Goal: Information Seeking & Learning: Learn about a topic

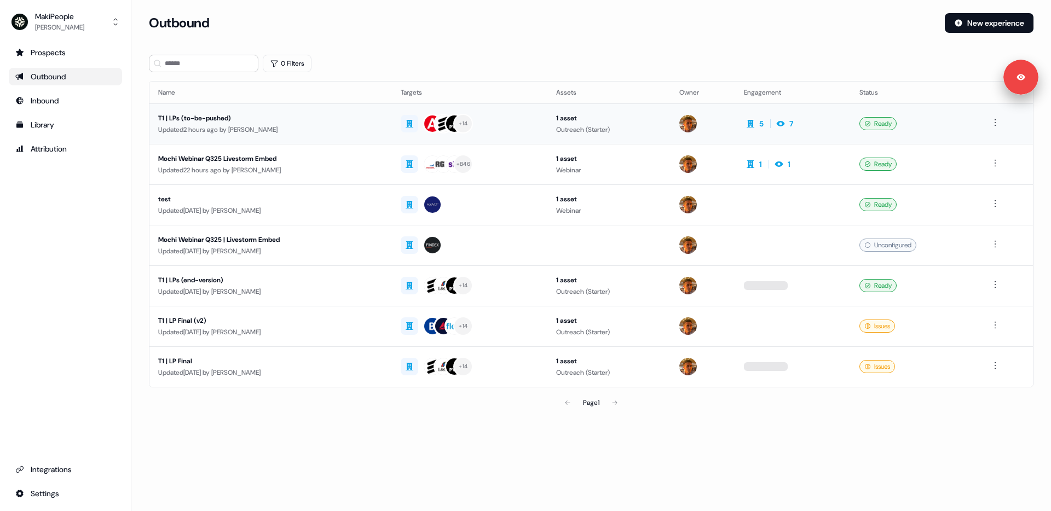
click at [202, 127] on div "Updated 2 hours ago by [PERSON_NAME]" at bounding box center [270, 129] width 225 height 11
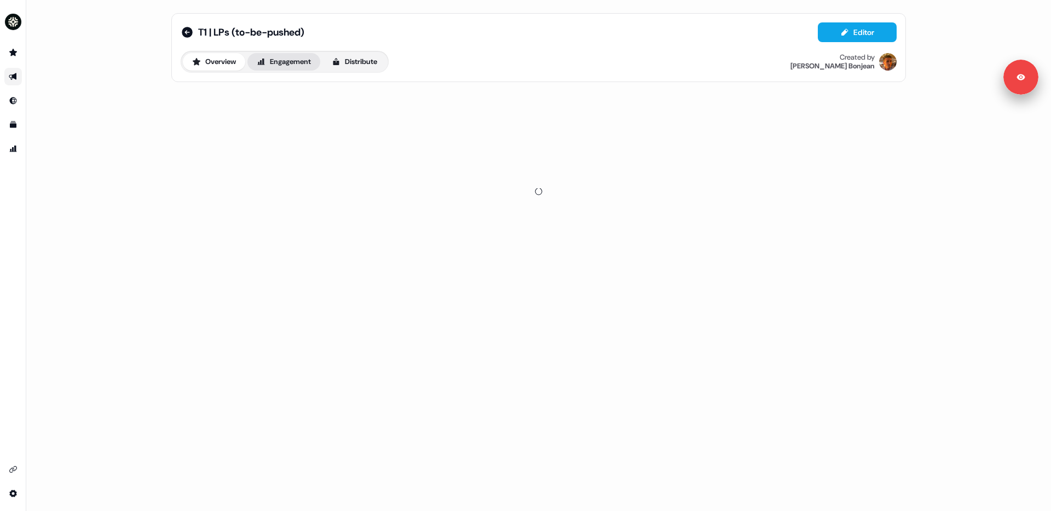
click at [295, 66] on button "Engagement" at bounding box center [283, 62] width 73 height 18
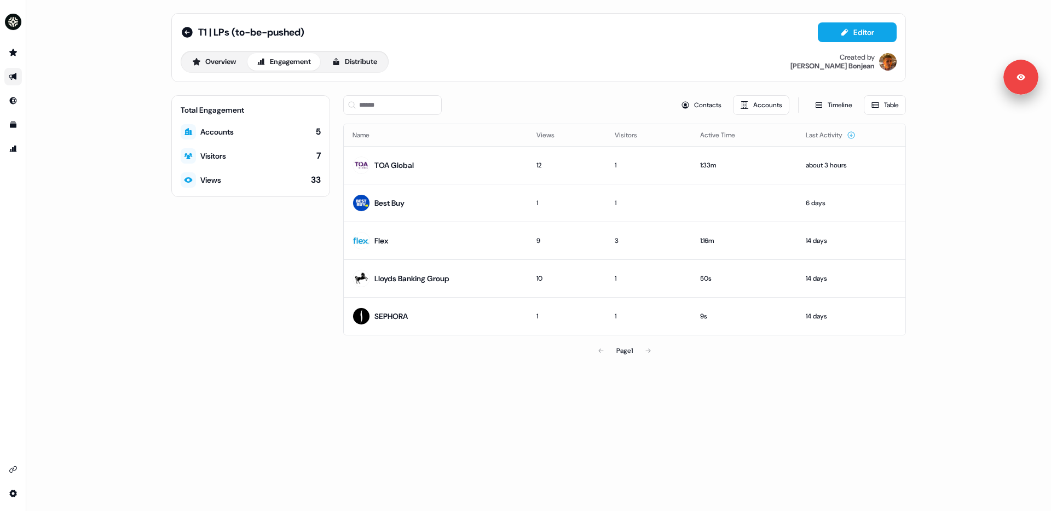
click at [284, 58] on button "Engagement" at bounding box center [283, 62] width 73 height 18
click at [399, 200] on div "Best Buy" at bounding box center [389, 203] width 30 height 11
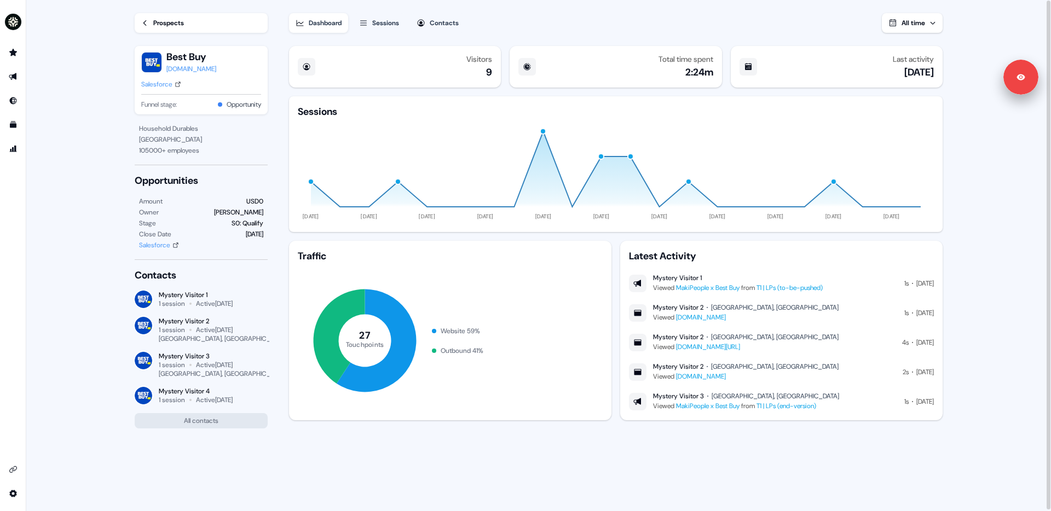
scroll to position [1, 0]
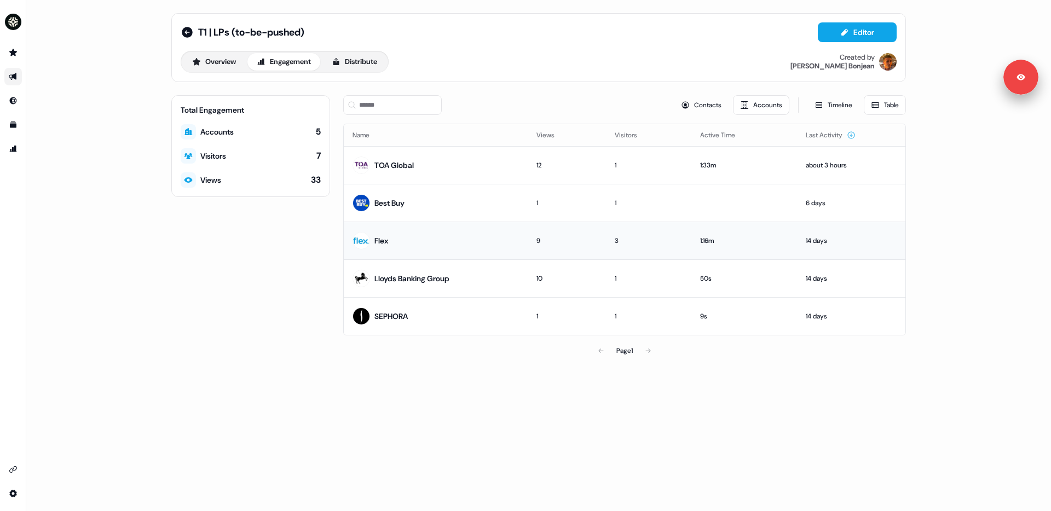
click at [422, 246] on td "Flex" at bounding box center [436, 241] width 184 height 38
click at [402, 276] on div "Lloyds Banking Group" at bounding box center [411, 278] width 75 height 11
click at [387, 310] on div "SEPHORA" at bounding box center [379, 316] width 55 height 20
click at [433, 167] on td "TOA Global" at bounding box center [436, 165] width 184 height 38
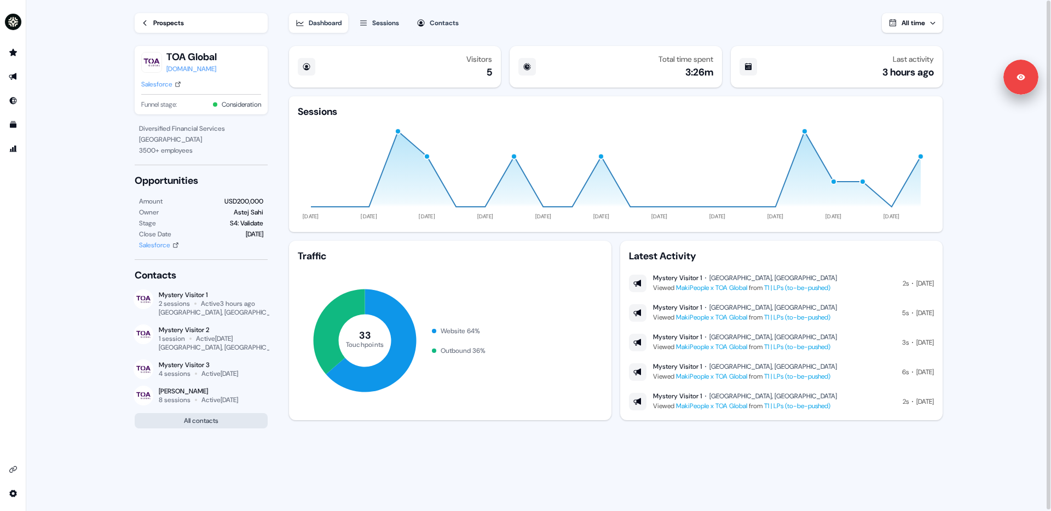
click at [179, 421] on button "All contacts" at bounding box center [201, 420] width 133 height 15
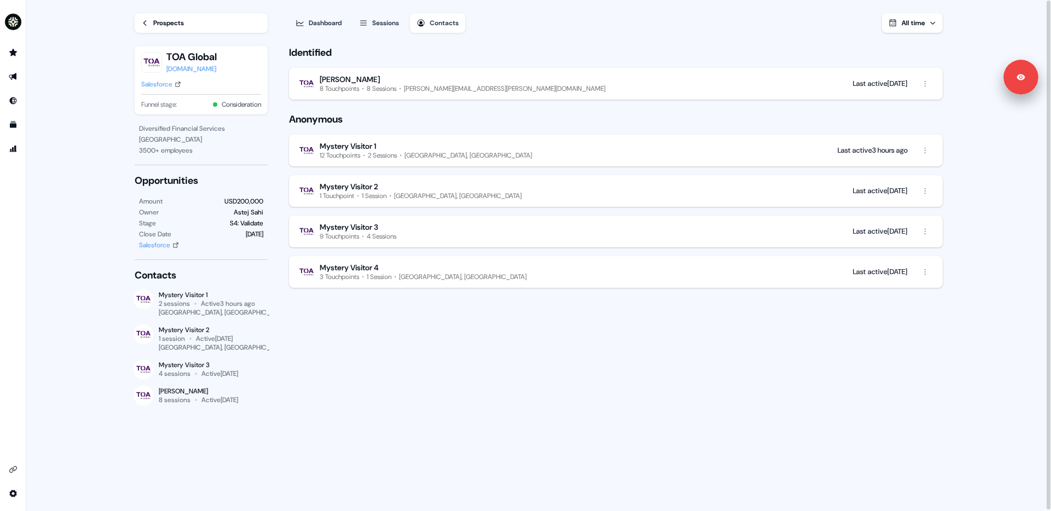
click at [406, 142] on div "Mystery Visitor 1" at bounding box center [426, 146] width 212 height 10
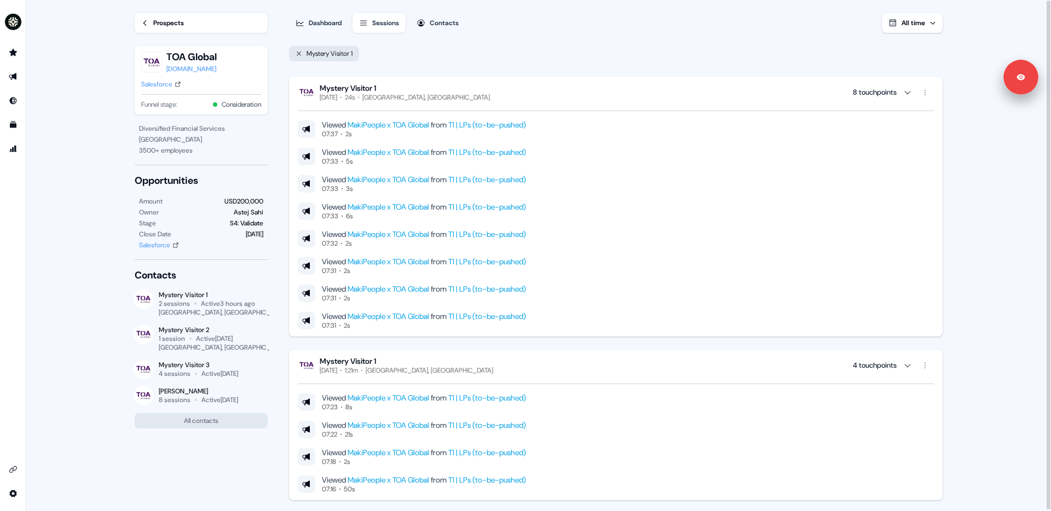
click at [440, 21] on div "Contacts" at bounding box center [444, 23] width 29 height 11
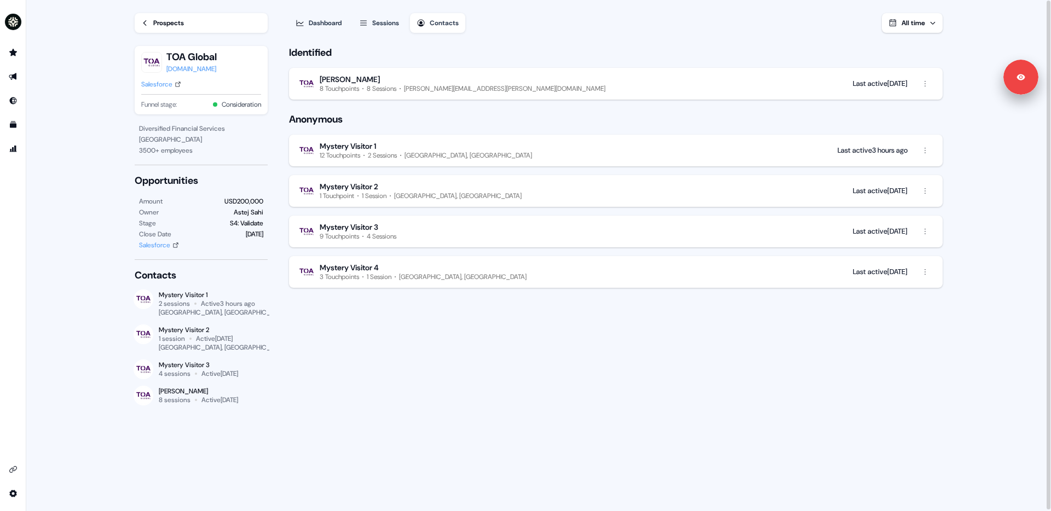
click at [492, 157] on button "Mystery Visitor 1 12 Touchpoints 2 Sessions [GEOGRAPHIC_DATA], [GEOGRAPHIC_DATA…" at bounding box center [615, 151] width 653 height 32
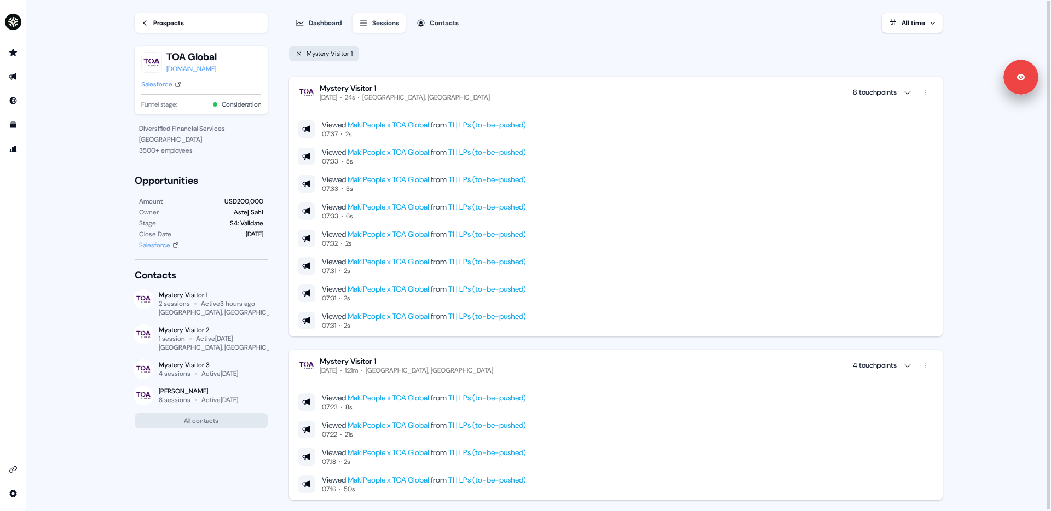
click at [909, 89] on icon "button" at bounding box center [907, 92] width 9 height 9
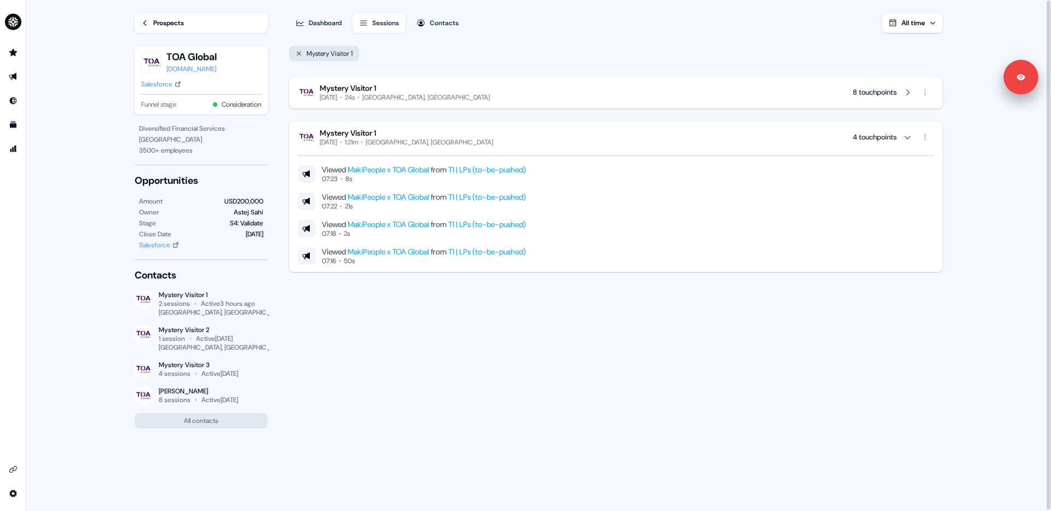
click at [905, 137] on icon "button" at bounding box center [907, 137] width 9 height 9
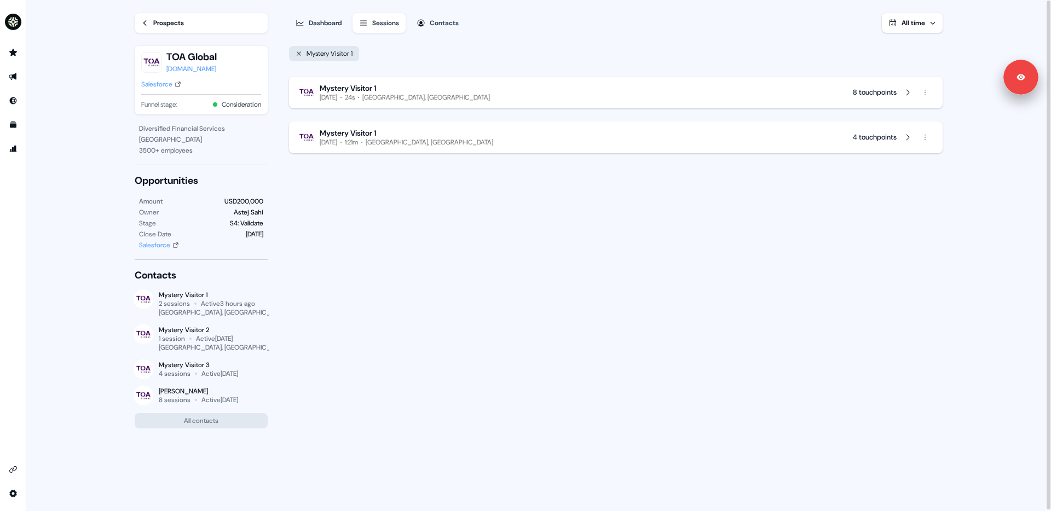
click at [451, 18] on div "Contacts" at bounding box center [444, 23] width 29 height 11
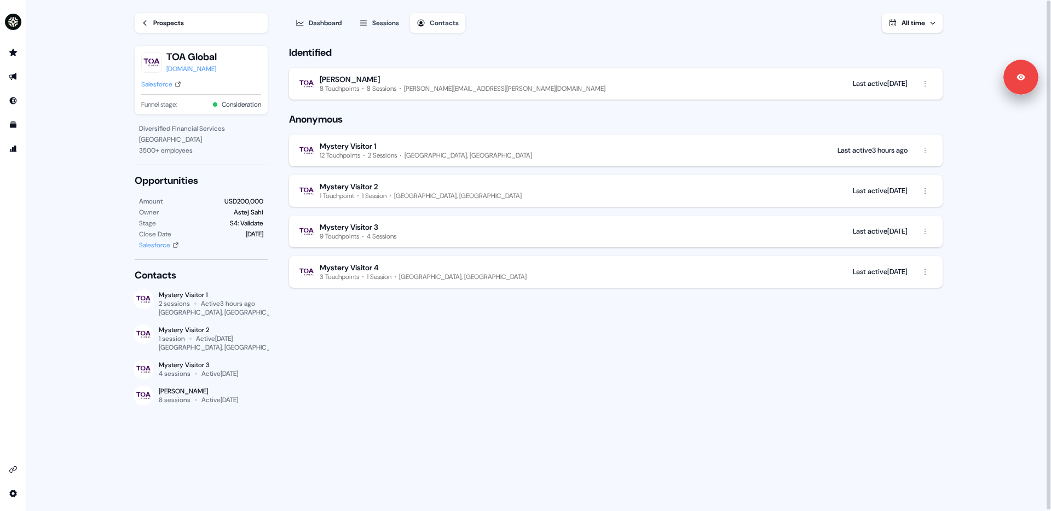
click at [327, 15] on button "Dashboard" at bounding box center [318, 23] width 59 height 20
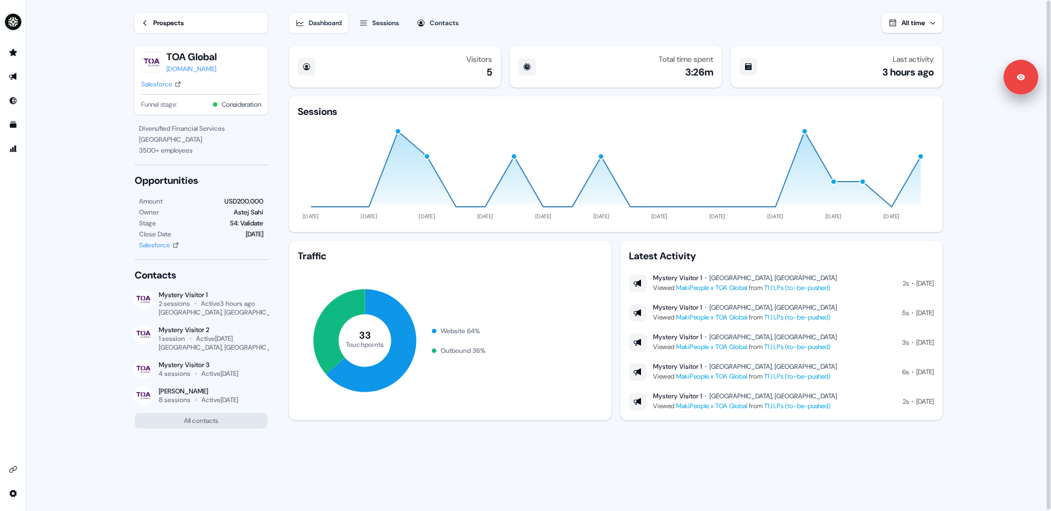
click at [170, 20] on div "Prospects" at bounding box center [168, 23] width 31 height 11
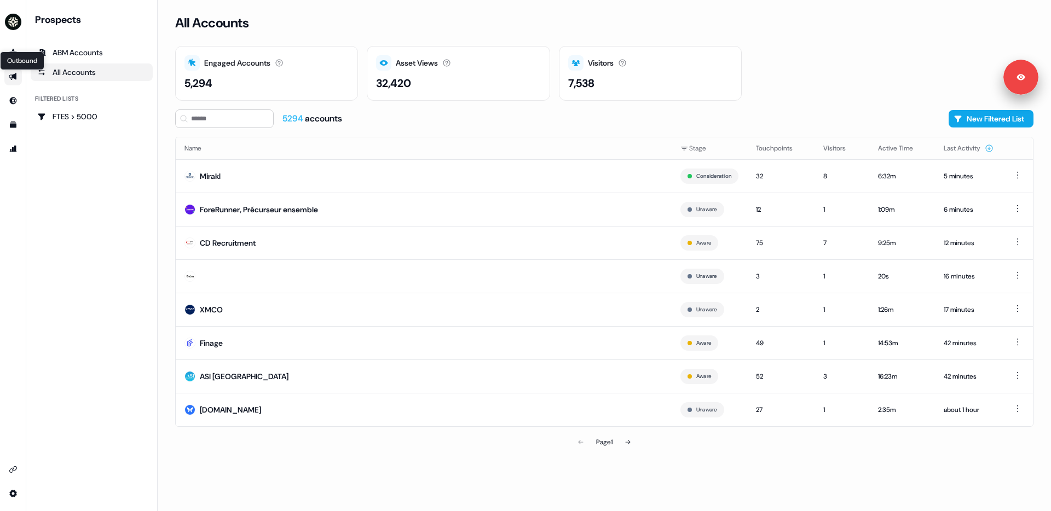
click at [13, 77] on icon "Go to outbound experience" at bounding box center [13, 76] width 8 height 7
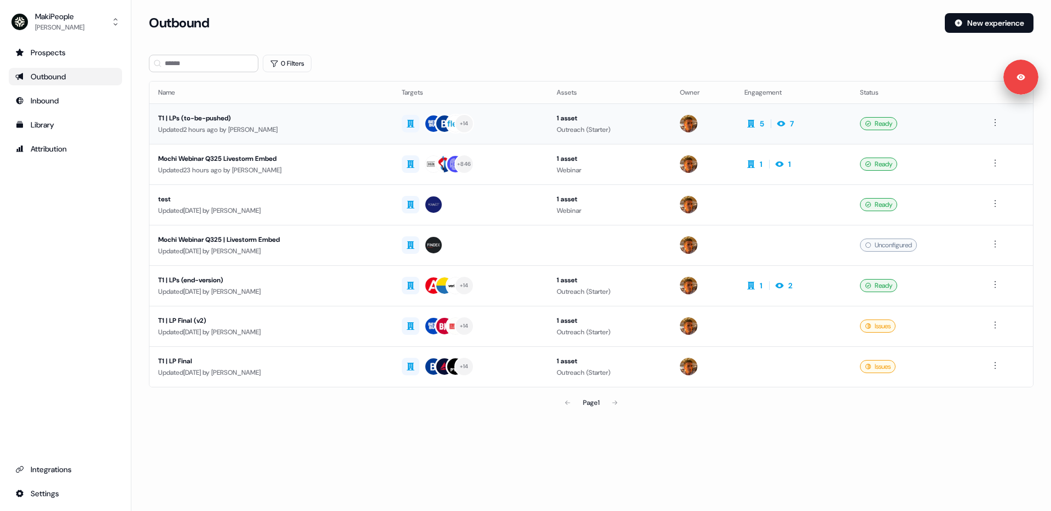
click at [271, 124] on div "Updated 2 hours ago by [PERSON_NAME]" at bounding box center [271, 129] width 226 height 11
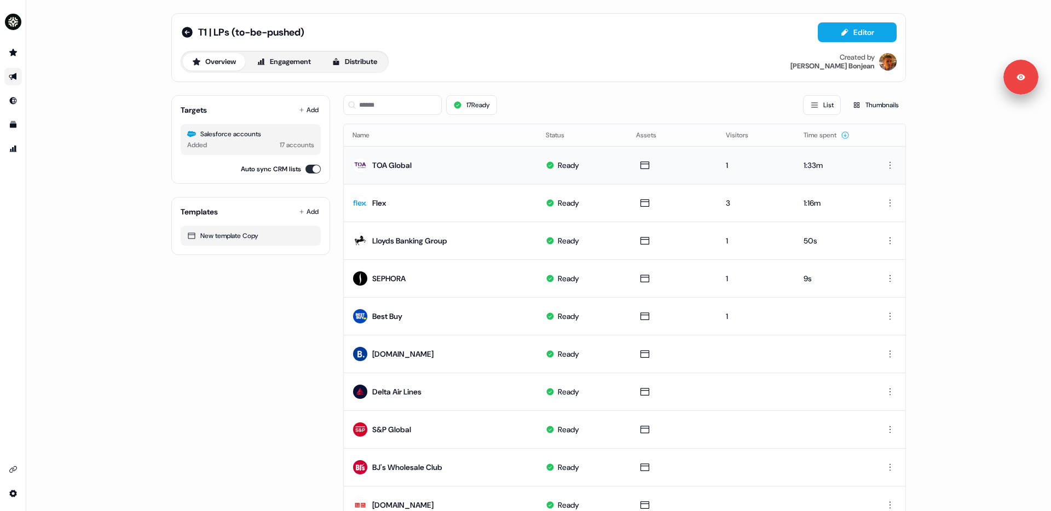
click at [419, 155] on td "TOA Global" at bounding box center [440, 165] width 193 height 38
click at [386, 150] on td "TOA Global" at bounding box center [440, 165] width 193 height 38
click at [288, 59] on button "Engagement" at bounding box center [283, 62] width 73 height 18
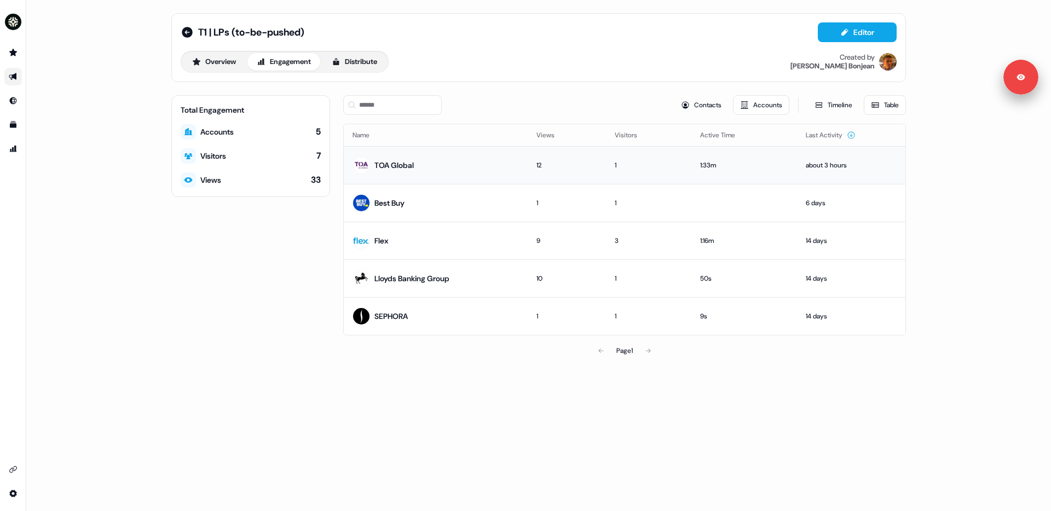
click at [410, 179] on td "TOA Global" at bounding box center [436, 165] width 184 height 38
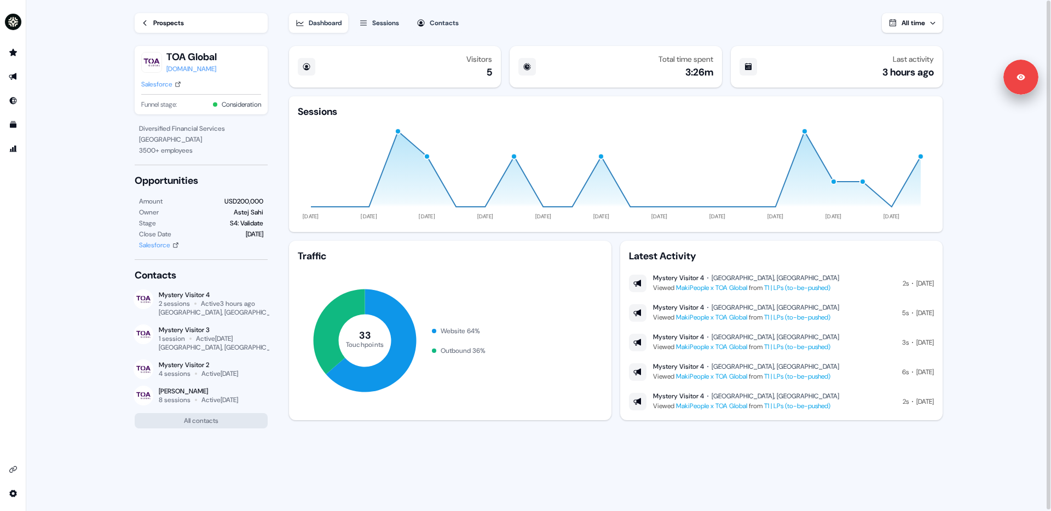
click at [391, 20] on div "Sessions" at bounding box center [385, 23] width 27 height 11
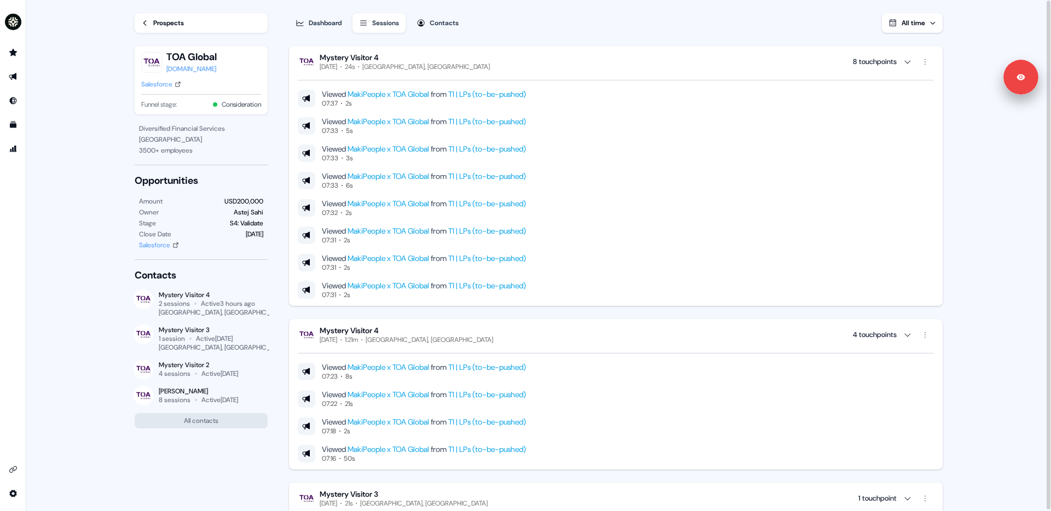
click at [449, 25] on div "Contacts" at bounding box center [444, 23] width 29 height 11
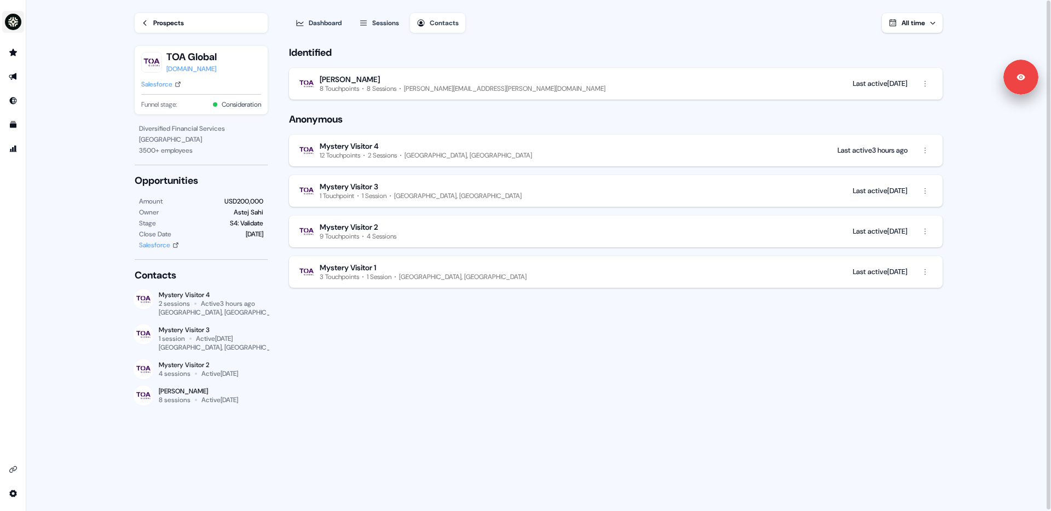
click at [16, 27] on img "side nav menu" at bounding box center [13, 22] width 18 height 18
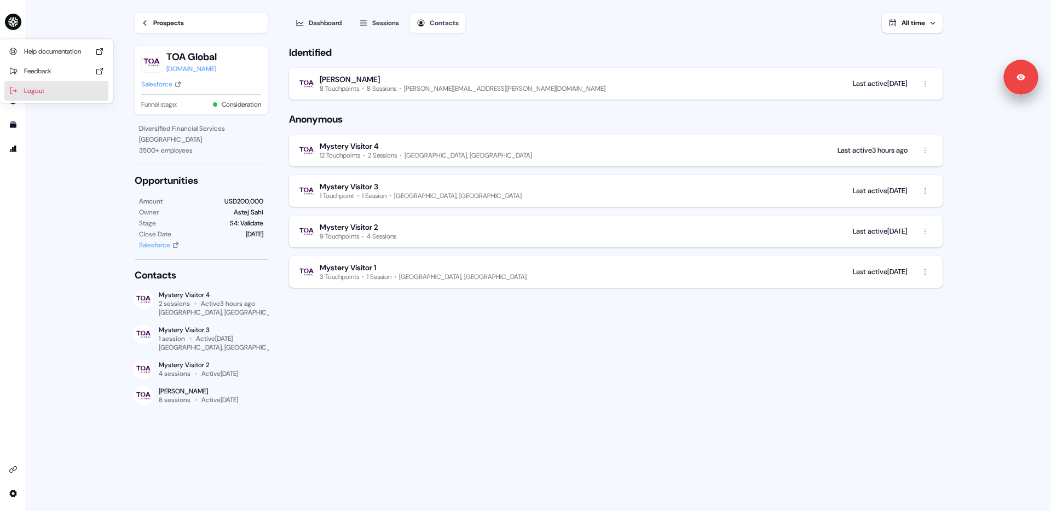
click at [40, 88] on div "Logout" at bounding box center [56, 91] width 104 height 20
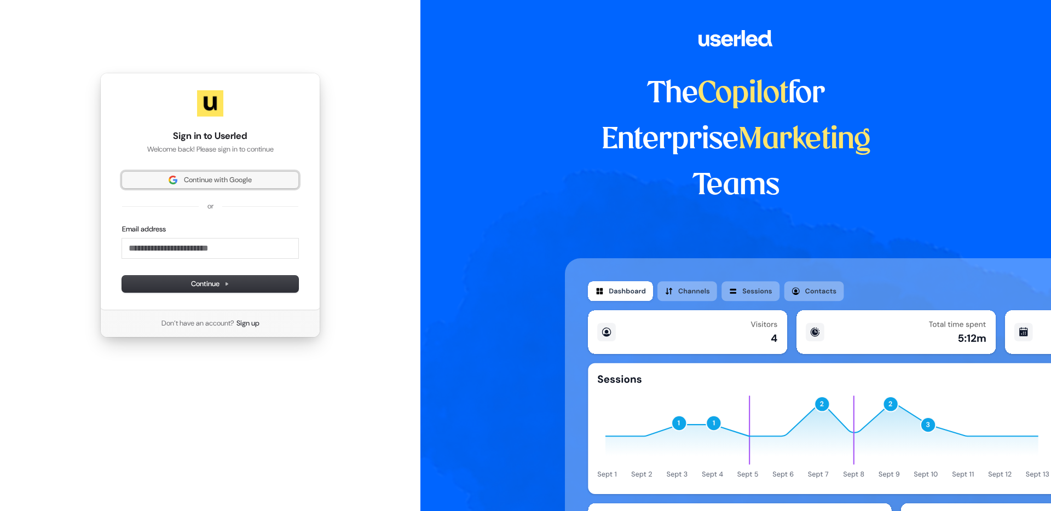
click at [220, 179] on span "Continue with Google" at bounding box center [218, 180] width 68 height 10
